Goal: Information Seeking & Learning: Find specific fact

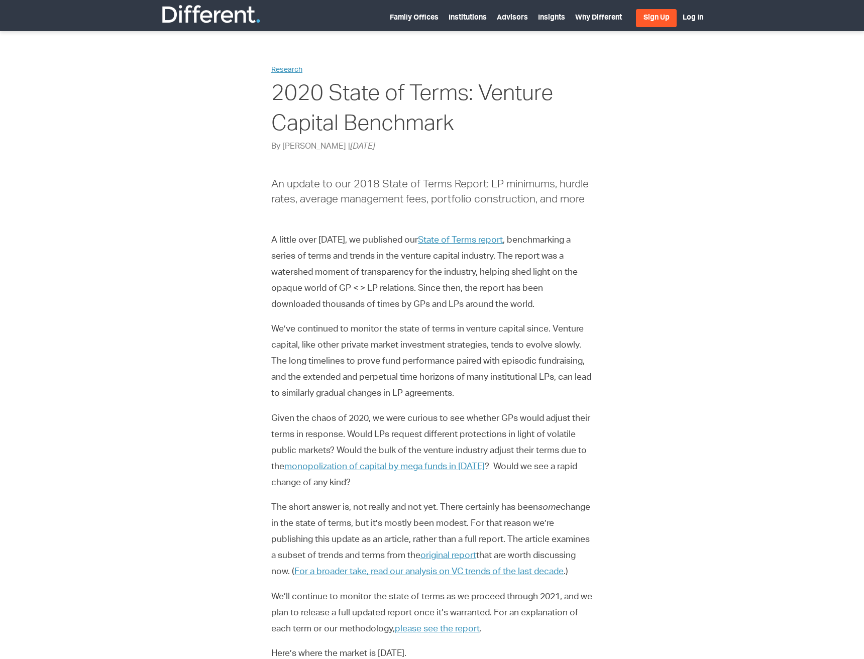
click at [485, 241] on link "State of Terms report" at bounding box center [460, 240] width 85 height 9
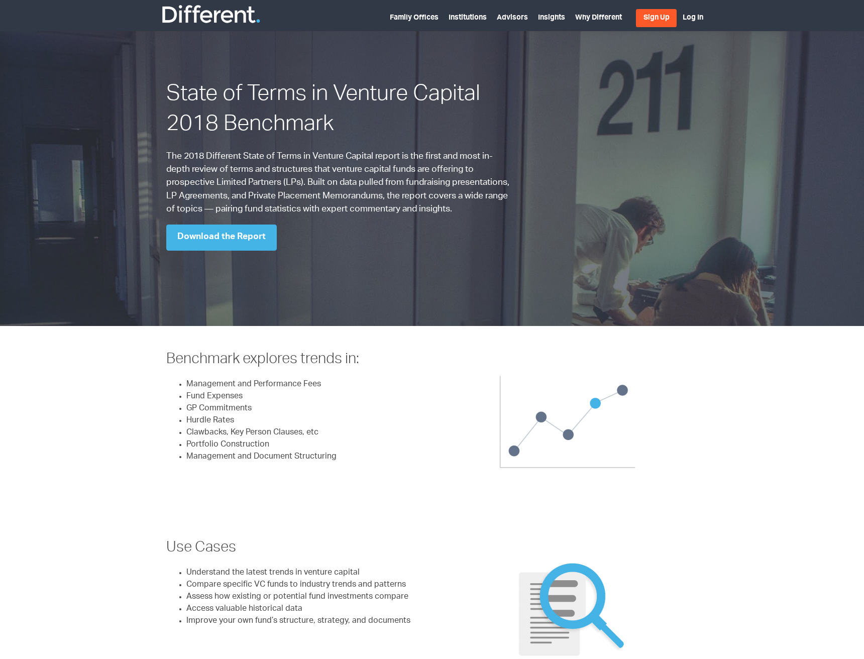
click at [211, 92] on h1 "State of Terms in Venture Capital 2018 Benchmark" at bounding box center [340, 110] width 349 height 61
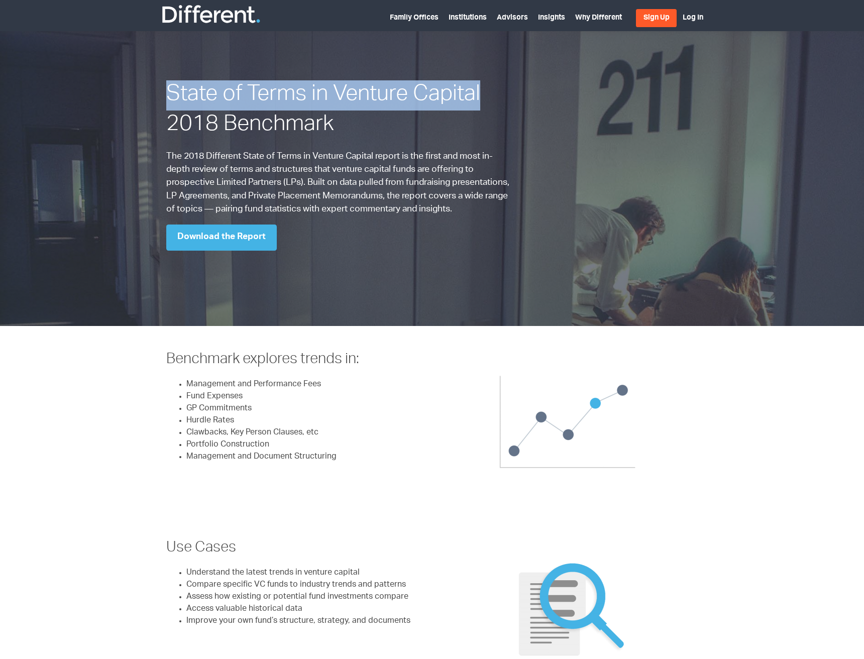
drag, startPoint x: 211, startPoint y: 92, endPoint x: 454, endPoint y: 96, distance: 243.7
click at [454, 96] on h1 "State of Terms in Venture Capital 2018 Benchmark" at bounding box center [340, 110] width 349 height 61
copy h1 "State of Terms in Venture Capital"
